Goal: Transaction & Acquisition: Download file/media

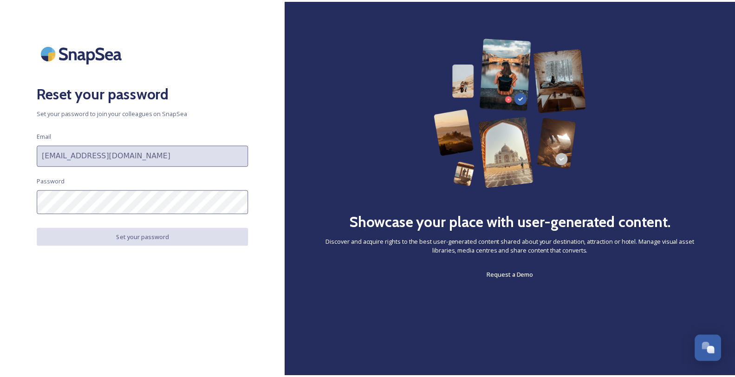
scroll to position [653, 0]
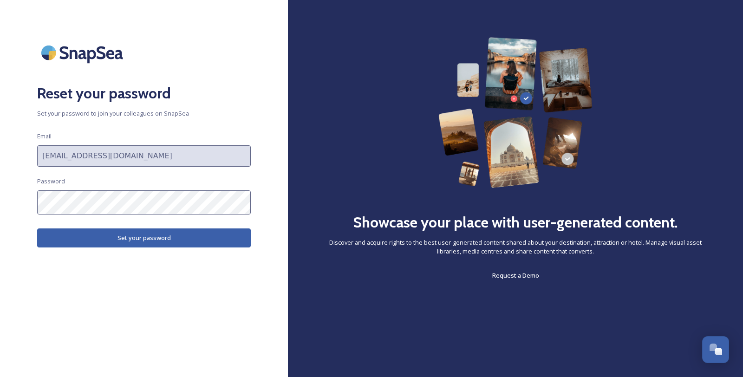
click at [1, 220] on div "Reset your password Set your password to join your colleagues on SnapSea Email …" at bounding box center [144, 188] width 288 height 303
click at [106, 247] on button "Set your password" at bounding box center [144, 237] width 214 height 19
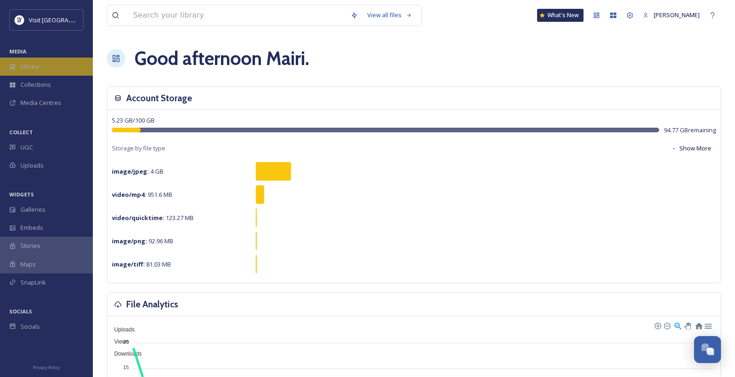
click at [49, 70] on div "Library" at bounding box center [46, 67] width 93 height 18
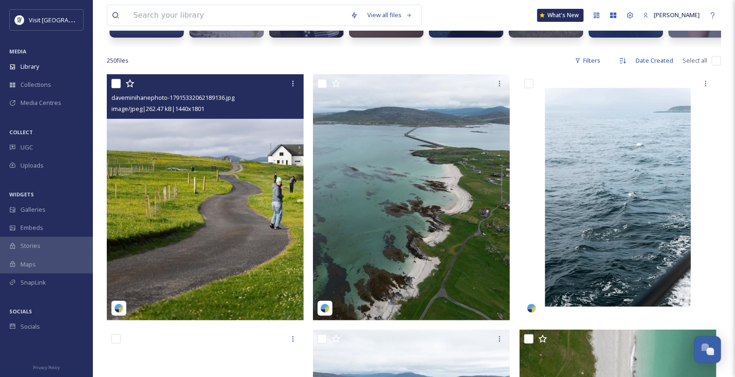
scroll to position [103, 0]
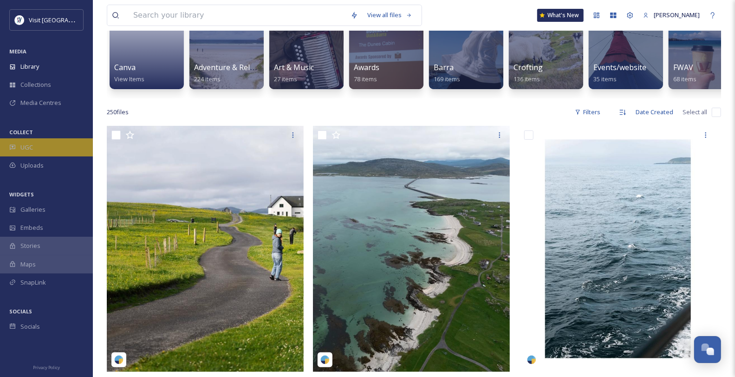
click at [52, 156] on div "UGC" at bounding box center [46, 147] width 93 height 18
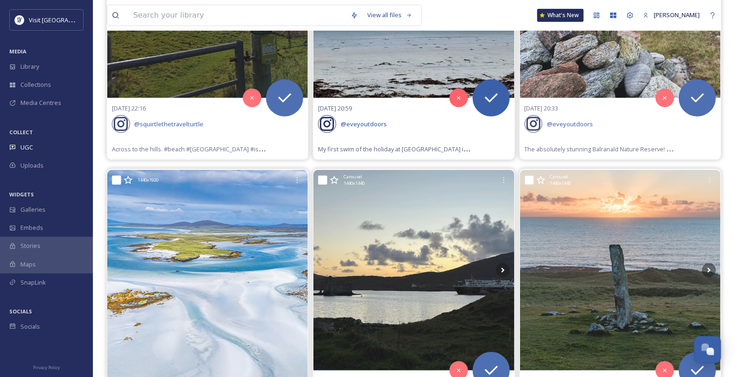
scroll to position [309, 0]
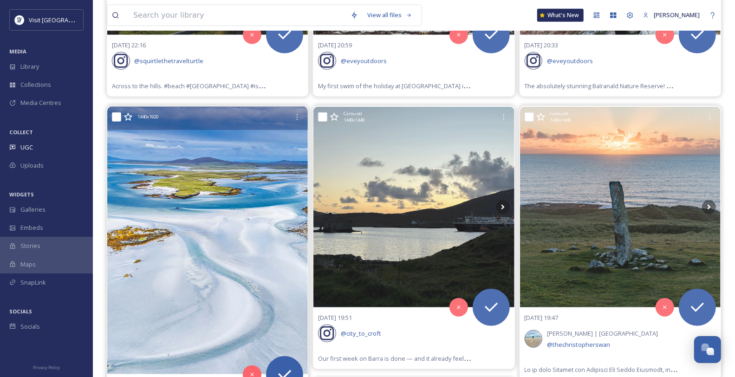
click at [124, 122] on icon at bounding box center [127, 116] width 9 height 9
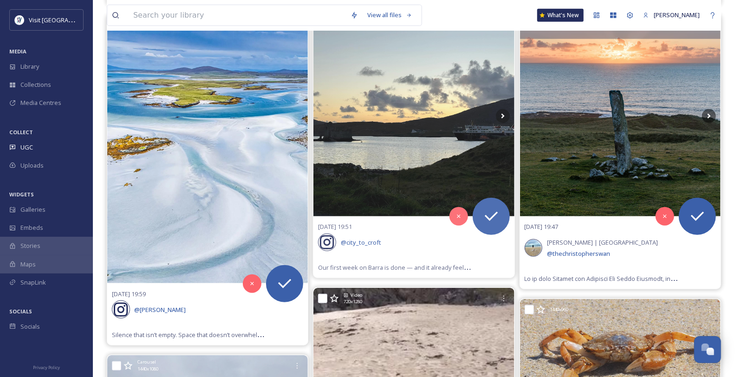
scroll to position [412, 0]
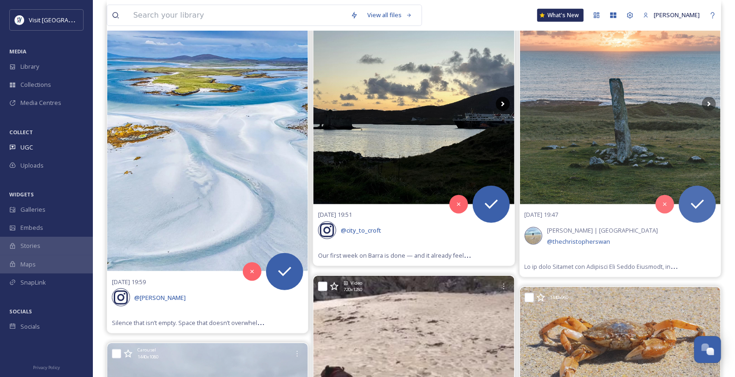
click at [505, 111] on icon at bounding box center [503, 104] width 14 height 14
click at [502, 106] on icon at bounding box center [502, 103] width 3 height 5
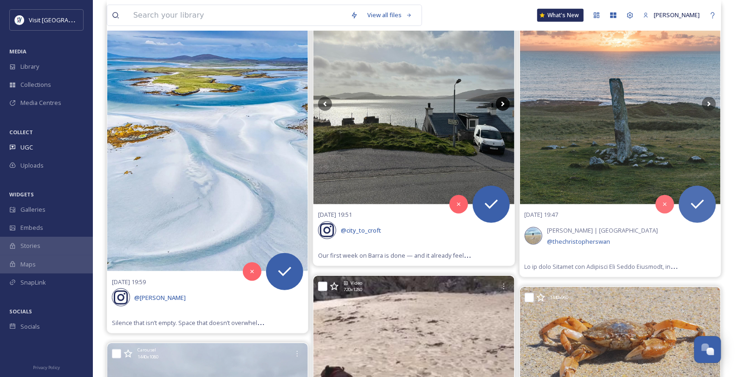
click at [501, 111] on icon at bounding box center [503, 104] width 14 height 14
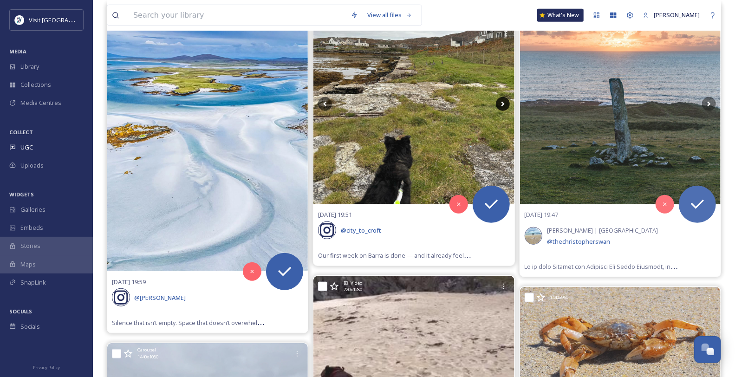
click at [502, 111] on icon at bounding box center [503, 104] width 14 height 14
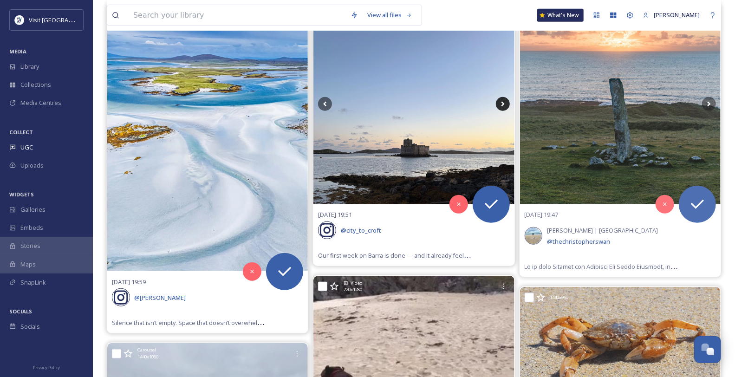
click at [502, 111] on icon at bounding box center [503, 104] width 14 height 14
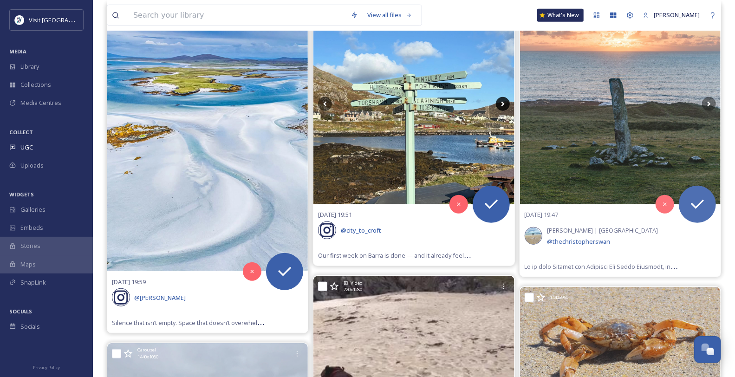
click at [502, 111] on icon at bounding box center [503, 104] width 14 height 14
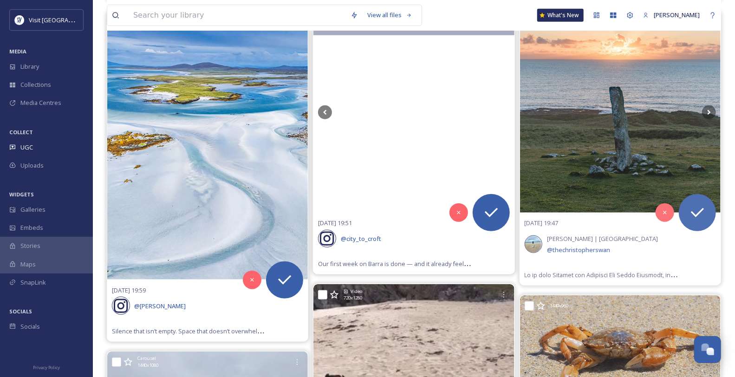
scroll to position [258, 0]
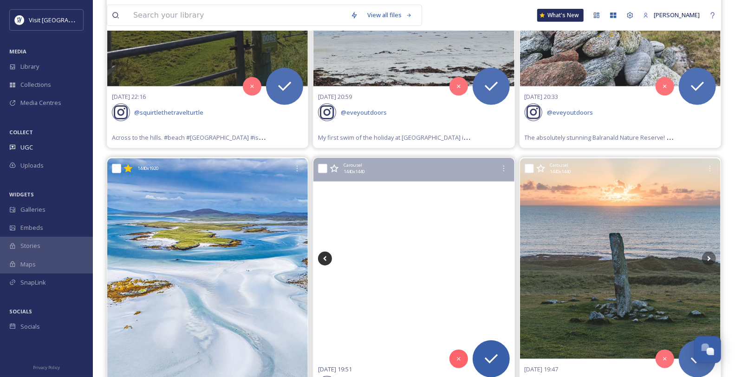
click at [324, 266] on icon at bounding box center [325, 259] width 14 height 14
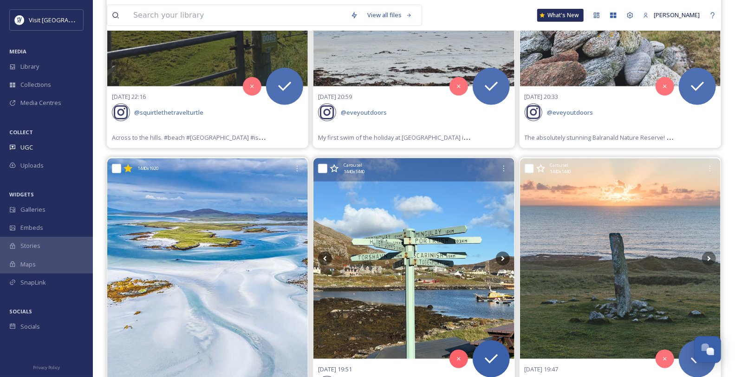
click at [332, 173] on icon at bounding box center [334, 168] width 9 height 9
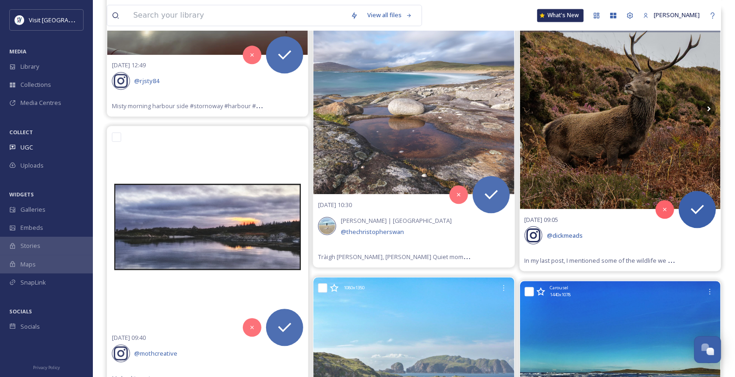
scroll to position [1289, 0]
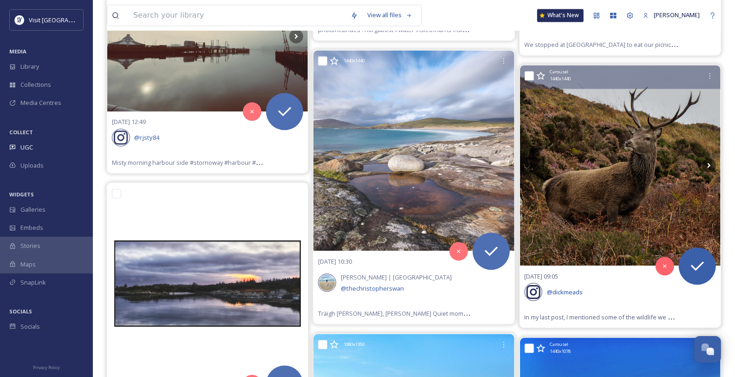
click at [541, 79] on icon at bounding box center [540, 75] width 9 height 8
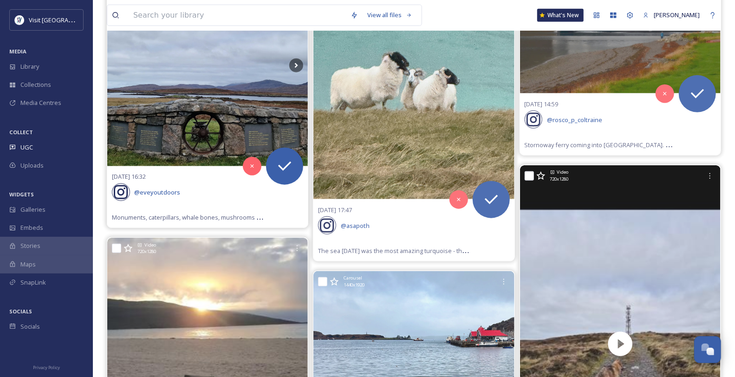
scroll to position [2733, 0]
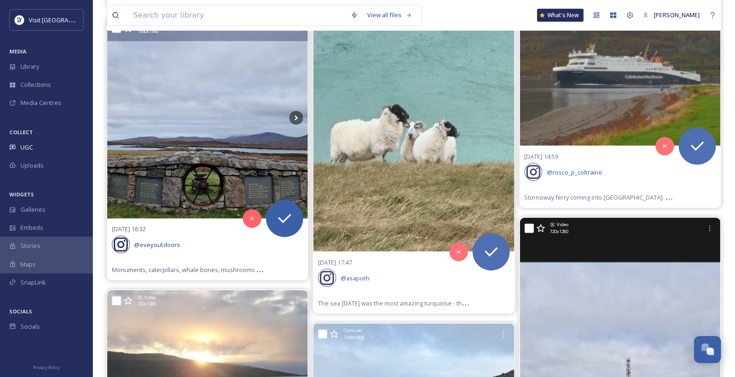
click at [126, 33] on icon at bounding box center [127, 28] width 9 height 9
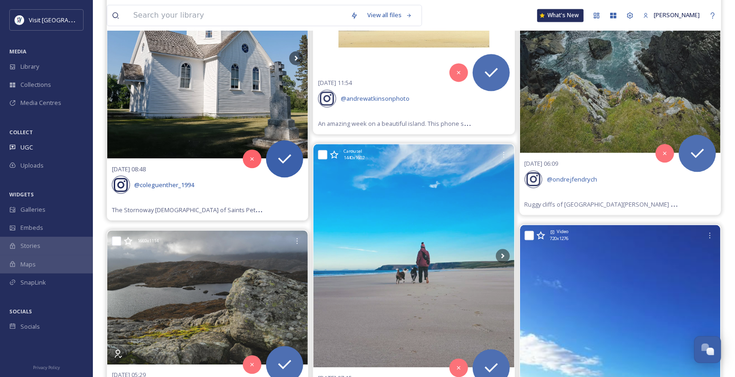
scroll to position [3507, 0]
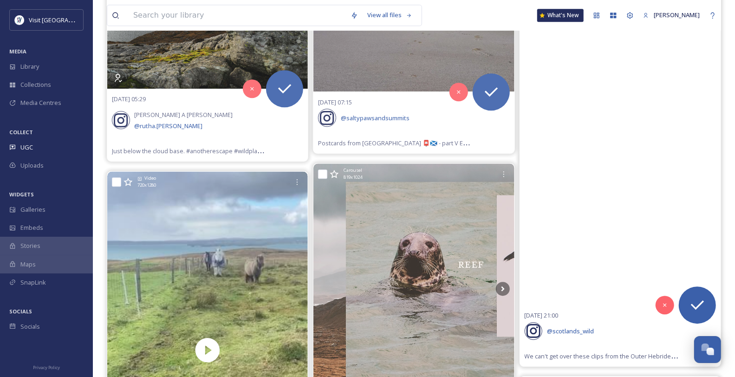
scroll to position [3714, 0]
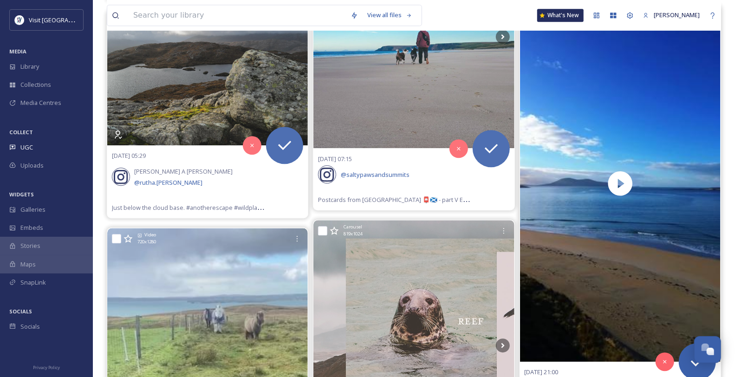
click at [544, 20] on icon at bounding box center [540, 16] width 9 height 8
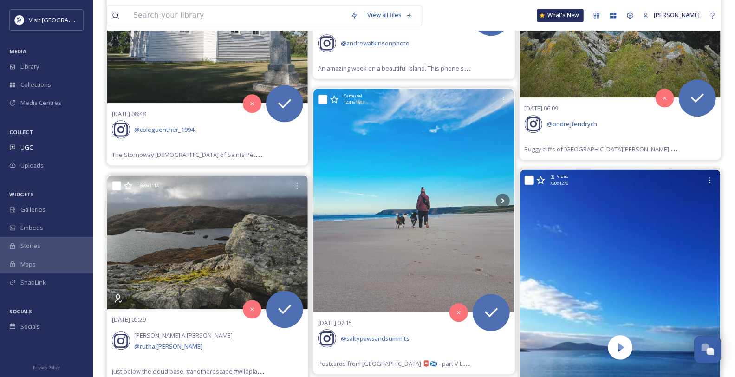
scroll to position [3662, 0]
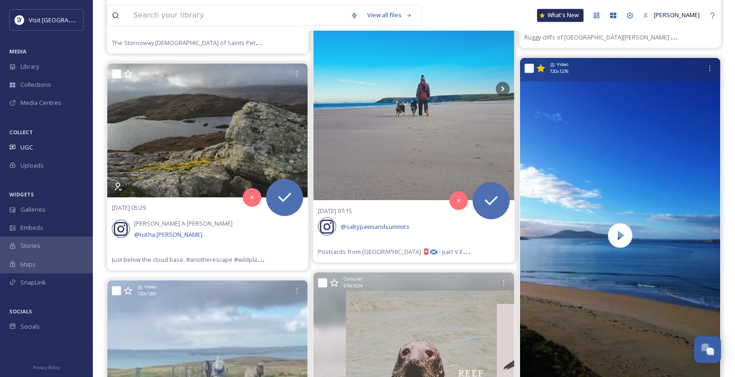
click at [544, 73] on icon at bounding box center [540, 68] width 9 height 9
click at [544, 72] on icon at bounding box center [540, 68] width 9 height 8
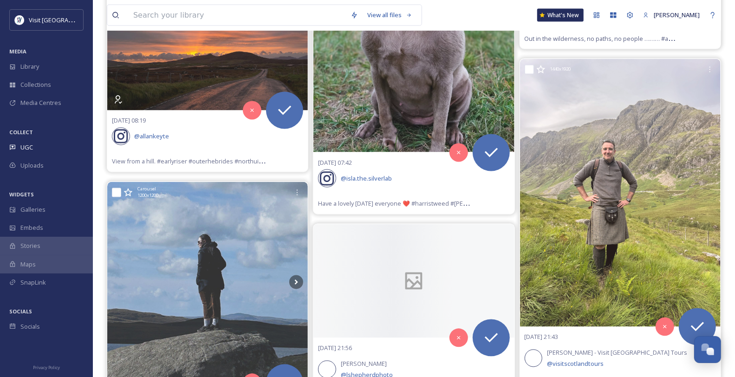
scroll to position [5467, 0]
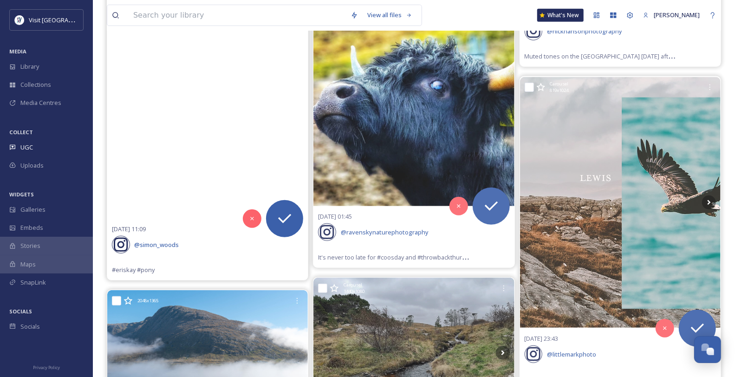
scroll to position [6860, 0]
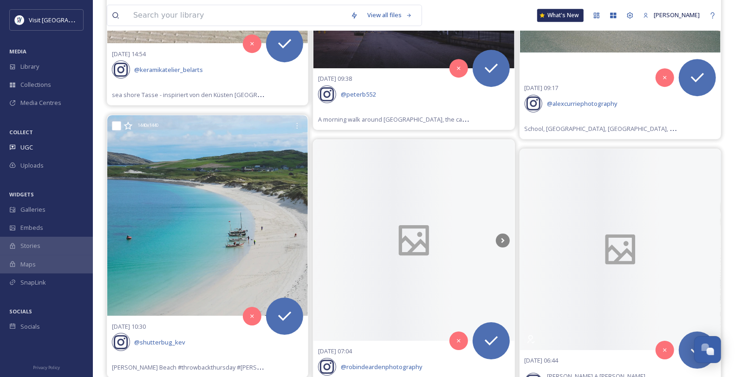
scroll to position [8459, 0]
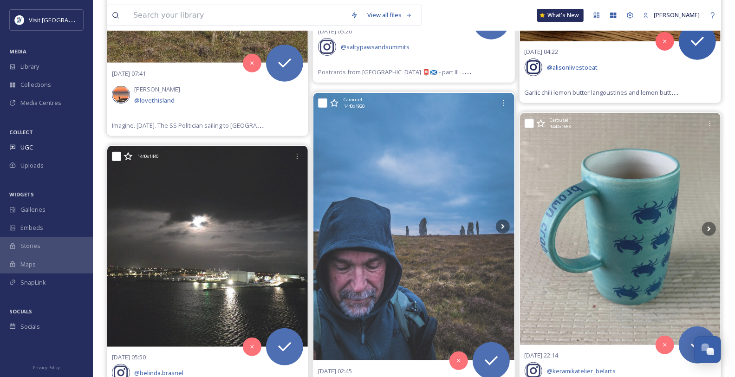
scroll to position [9027, 0]
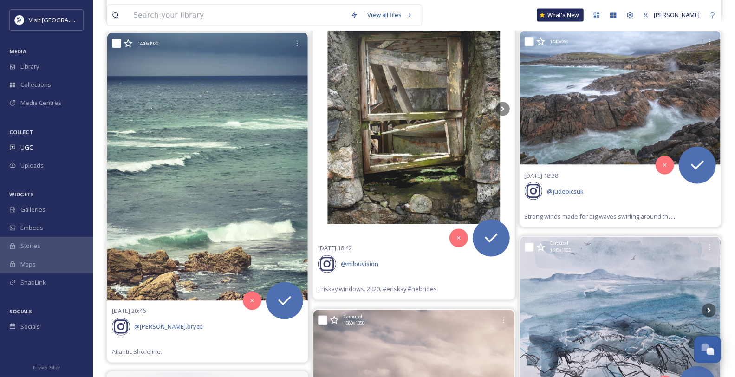
scroll to position [9594, 0]
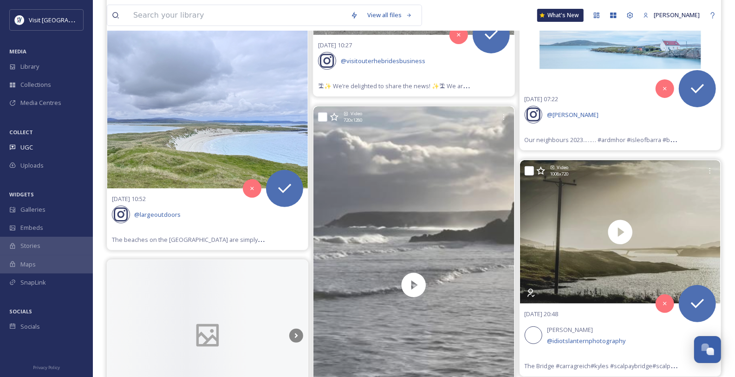
scroll to position [11193, 0]
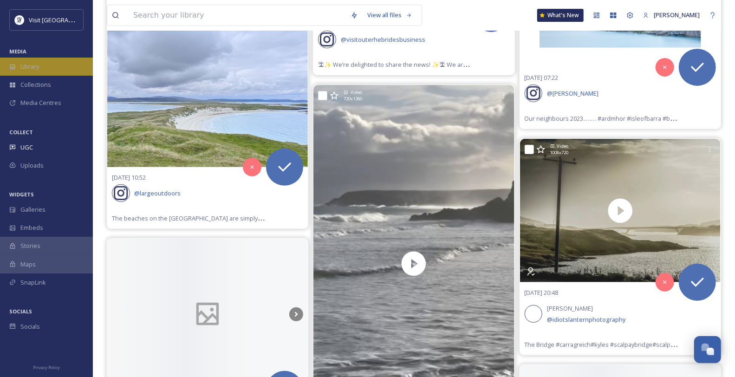
click at [45, 71] on div "Library" at bounding box center [46, 67] width 93 height 18
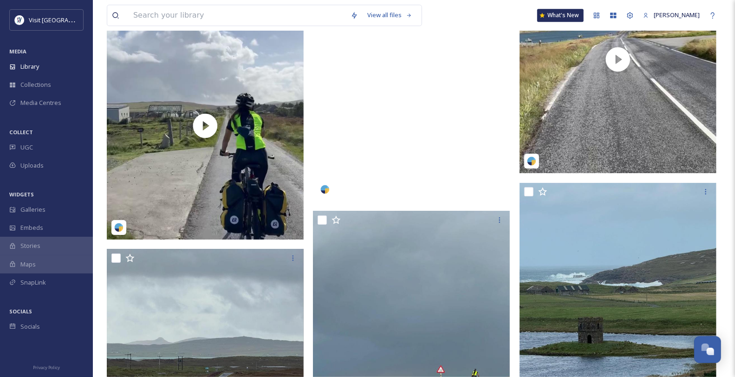
scroll to position [6138, 0]
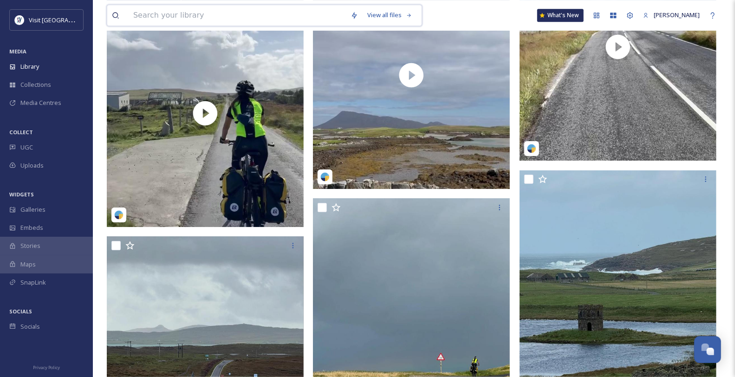
click at [155, 20] on input at bounding box center [237, 15] width 217 height 20
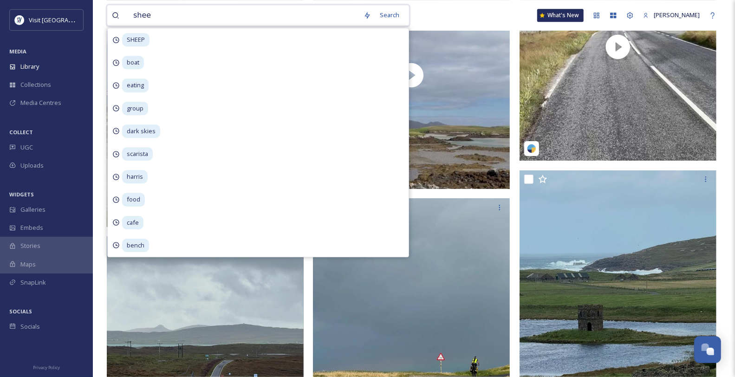
type input "sheep"
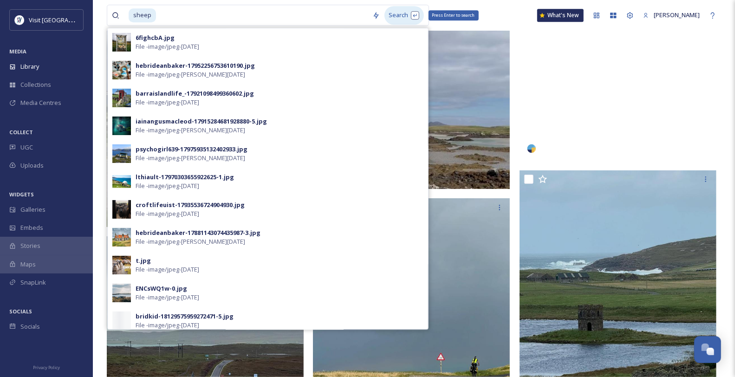
click at [400, 17] on div "Search Press Enter to search" at bounding box center [403, 15] width 39 height 18
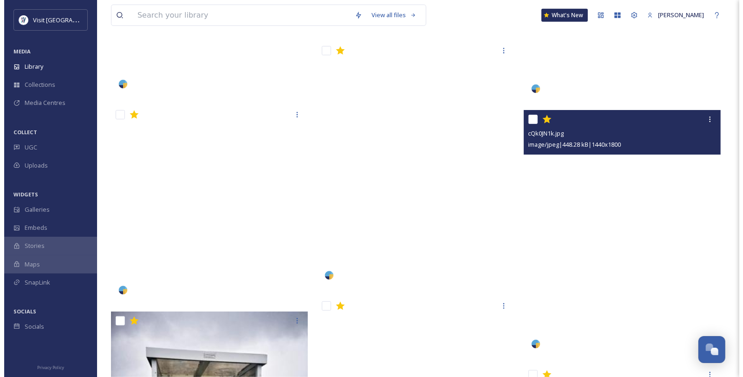
scroll to position [7376, 0]
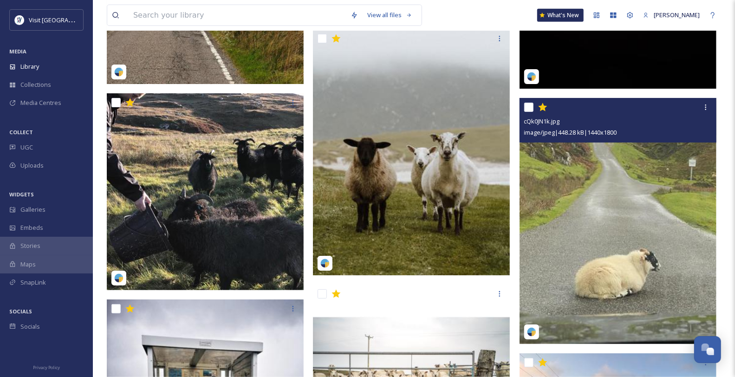
click at [656, 222] on img at bounding box center [617, 221] width 197 height 246
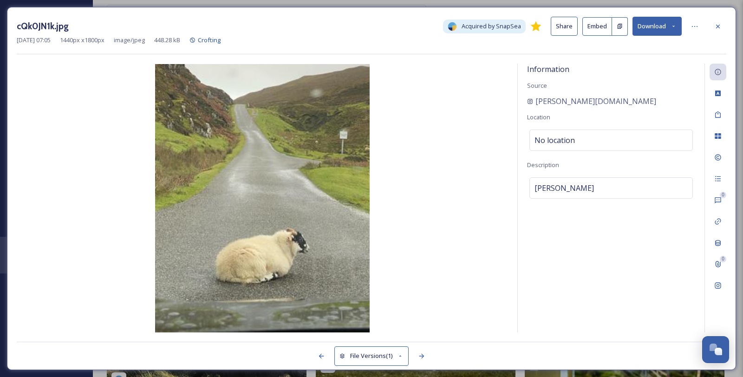
click at [676, 23] on button "Download" at bounding box center [656, 26] width 49 height 19
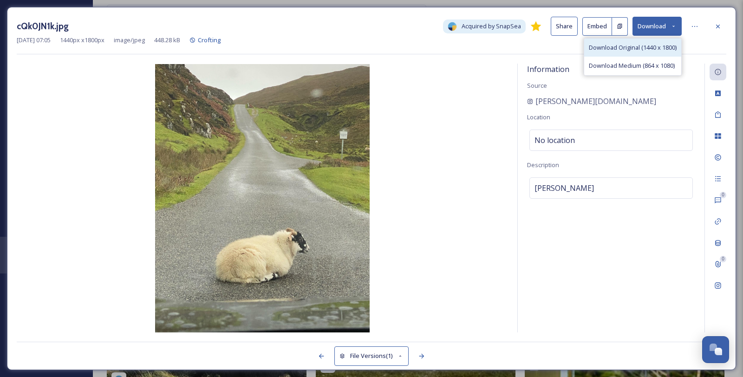
click at [648, 52] on span "Download Original (1440 x 1800)" at bounding box center [633, 47] width 88 height 9
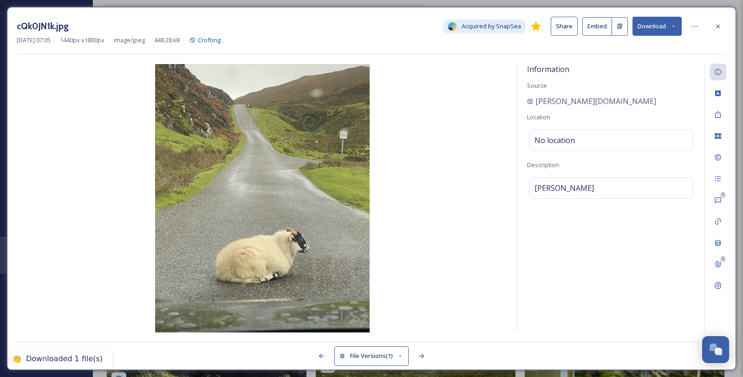
click at [620, 126] on div "Information Source [DOMAIN_NAME] Location No location Description Harris" at bounding box center [611, 198] width 187 height 269
drag, startPoint x: 611, startPoint y: 107, endPoint x: 528, endPoint y: 111, distance: 83.2
click at [528, 107] on div "[PERSON_NAME][DOMAIN_NAME]" at bounding box center [611, 101] width 168 height 11
copy span "[PERSON_NAME][DOMAIN_NAME]"
